Goal: Task Accomplishment & Management: Complete application form

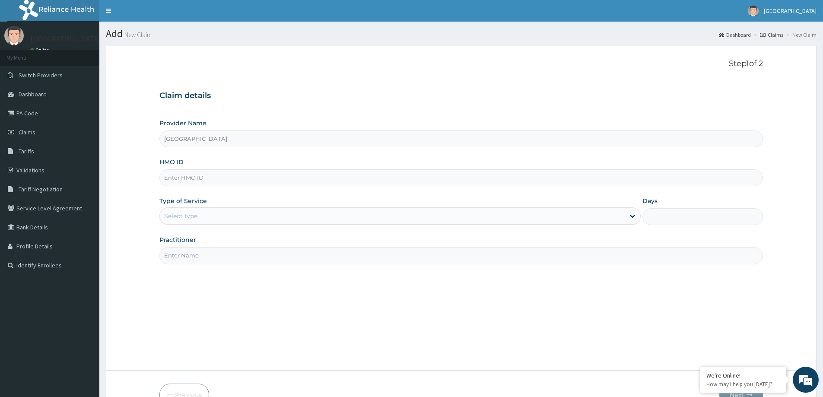
drag, startPoint x: 280, startPoint y: 174, endPoint x: 271, endPoint y: 168, distance: 10.8
click at [274, 170] on input "HMO ID" at bounding box center [461, 177] width 604 height 17
paste input "mfd/10068/a"
type input "mfd/10068/a"
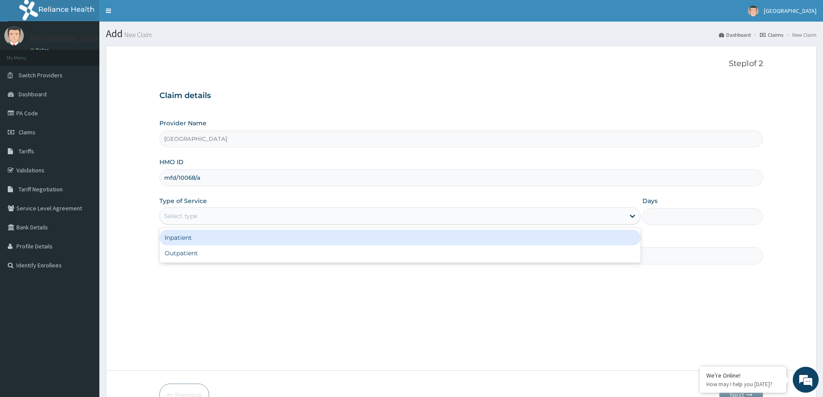
click at [221, 212] on div "Select type" at bounding box center [392, 216] width 465 height 14
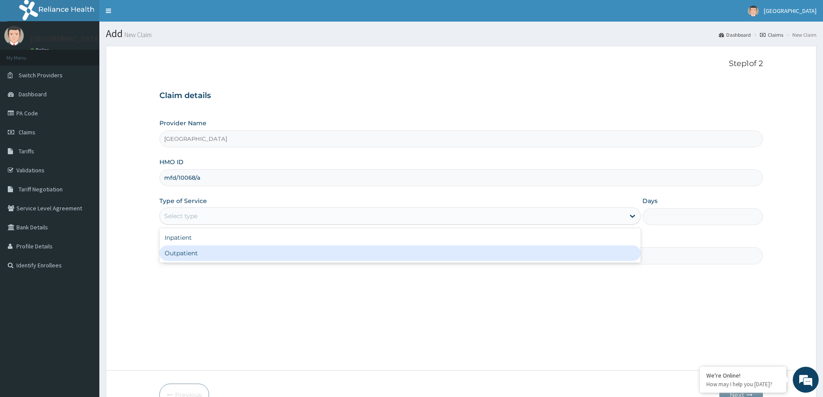
click at [213, 254] on div "Outpatient" at bounding box center [399, 253] width 481 height 16
type input "1"
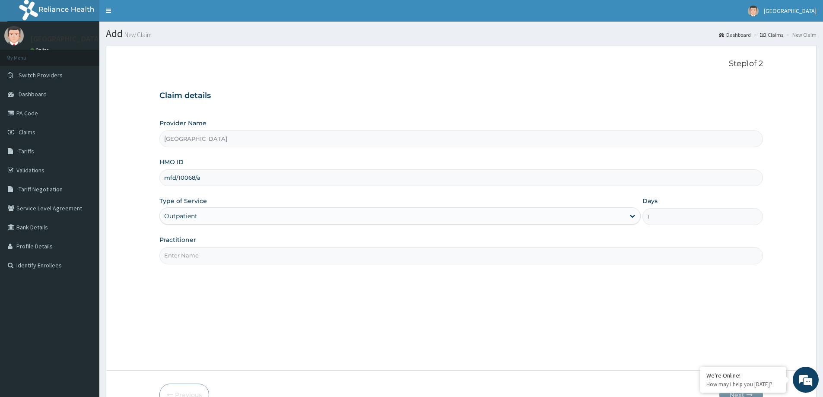
click at [200, 254] on input "Practitioner" at bounding box center [461, 255] width 604 height 17
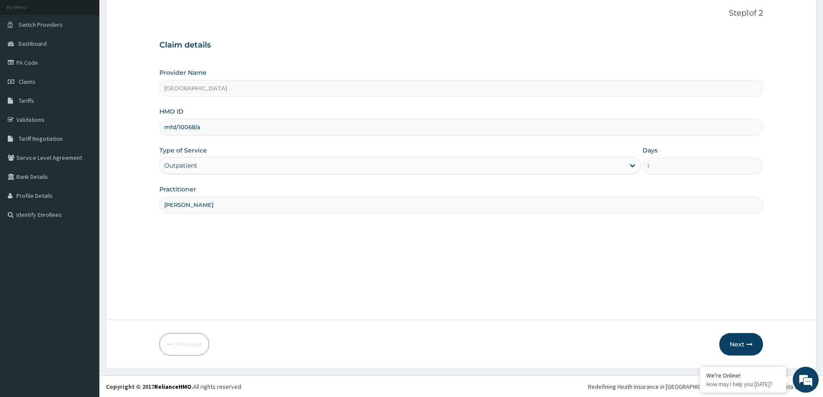
scroll to position [51, 0]
type input "DR OYEYEMI"
click at [745, 348] on button "Next" at bounding box center [741, 344] width 44 height 22
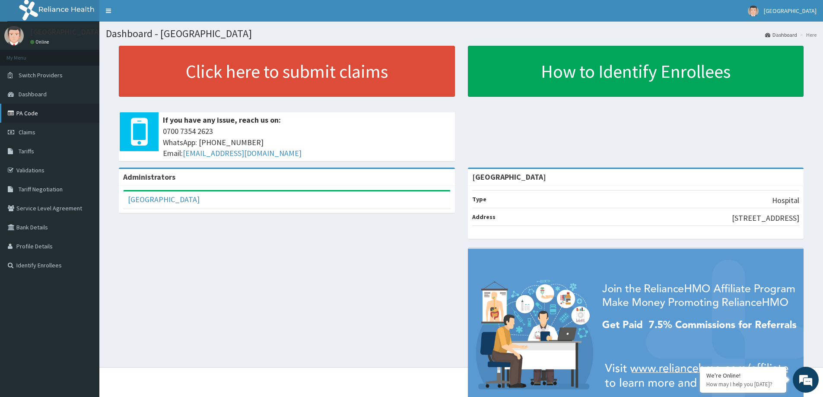
click at [63, 119] on link "PA Code" at bounding box center [49, 113] width 99 height 19
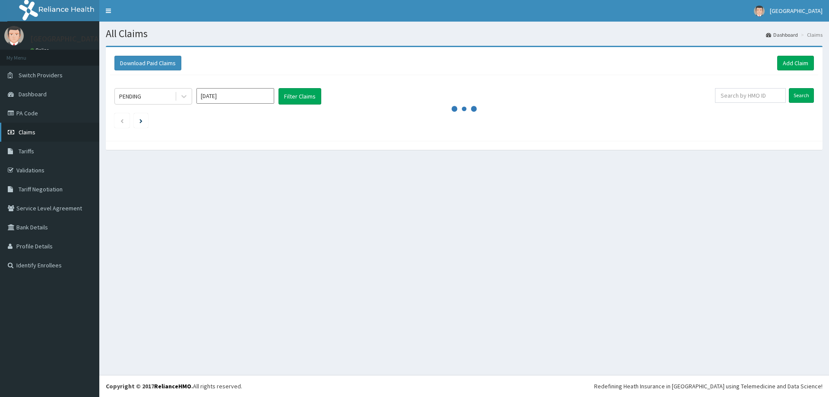
click at [29, 124] on link "Claims" at bounding box center [49, 132] width 99 height 19
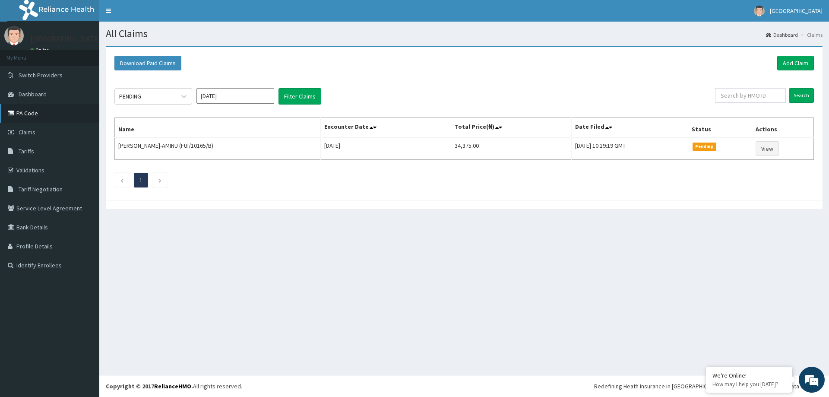
click at [26, 113] on link "PA Code" at bounding box center [49, 113] width 99 height 19
